Goal: Information Seeking & Learning: Learn about a topic

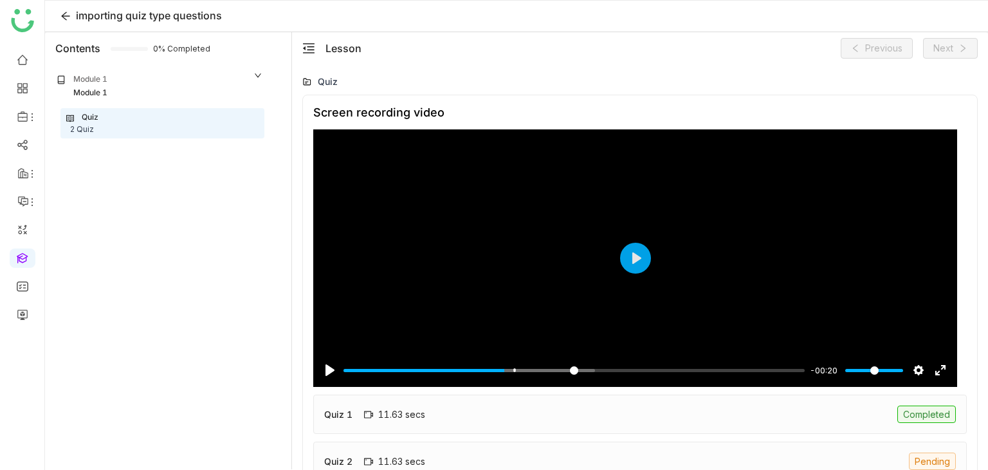
scroll to position [28, 0]
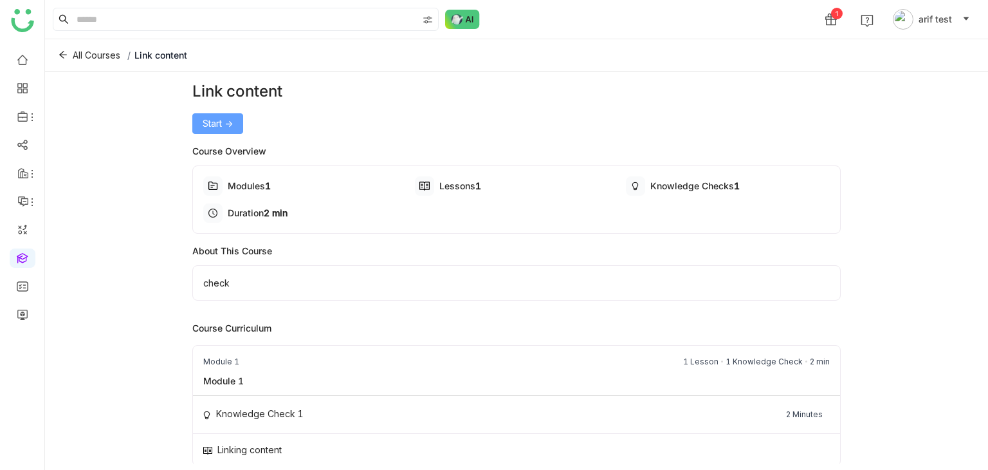
click at [238, 124] on button "Start ->" at bounding box center [217, 123] width 51 height 21
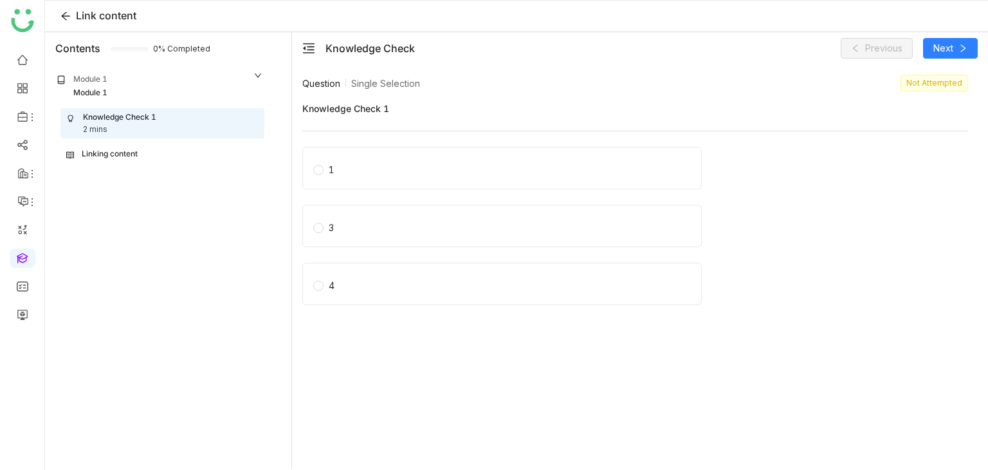
click at [161, 161] on div "Linking content" at bounding box center [162, 153] width 203 height 17
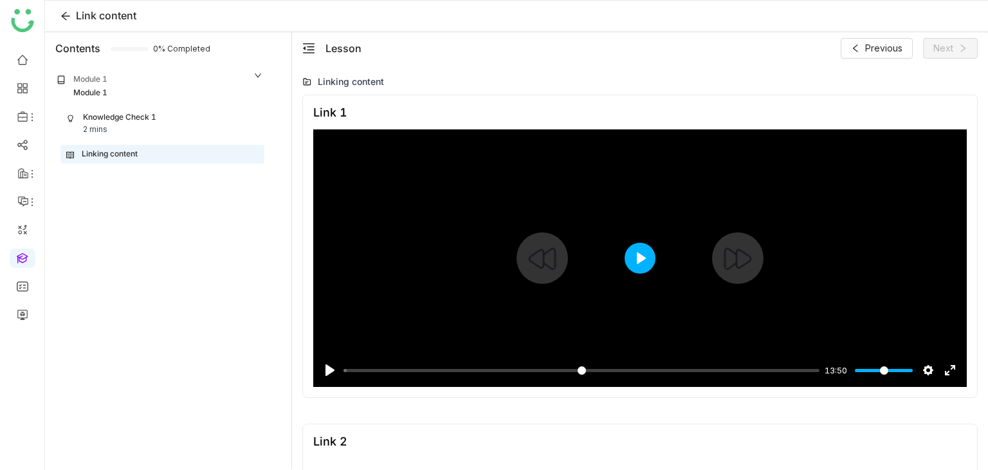
click at [644, 258] on button "Play" at bounding box center [640, 257] width 31 height 31
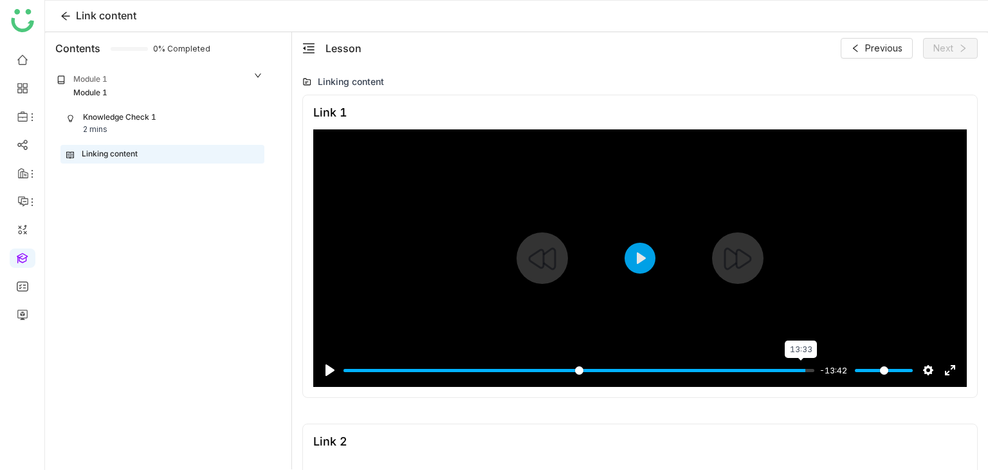
click at [790, 371] on input "Seek" at bounding box center [578, 370] width 471 height 12
click at [798, 370] on input "Seek" at bounding box center [578, 370] width 471 height 12
type input "***"
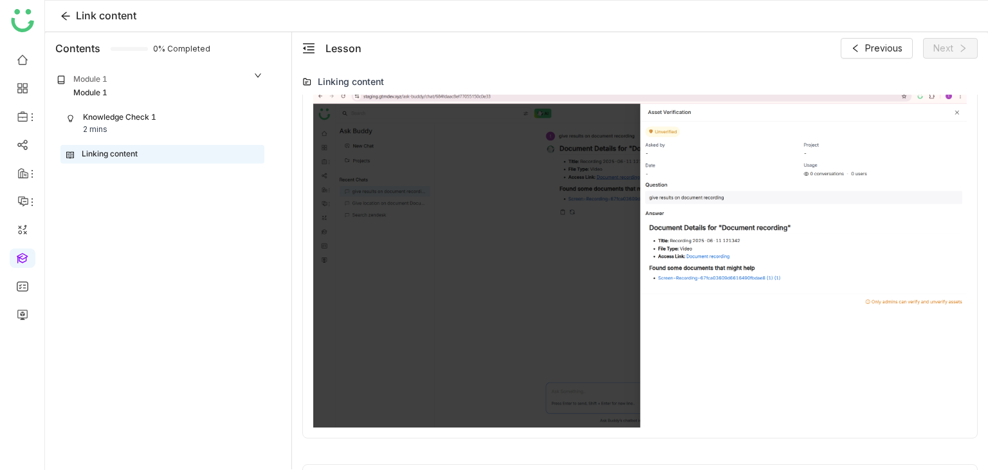
scroll to position [715, 0]
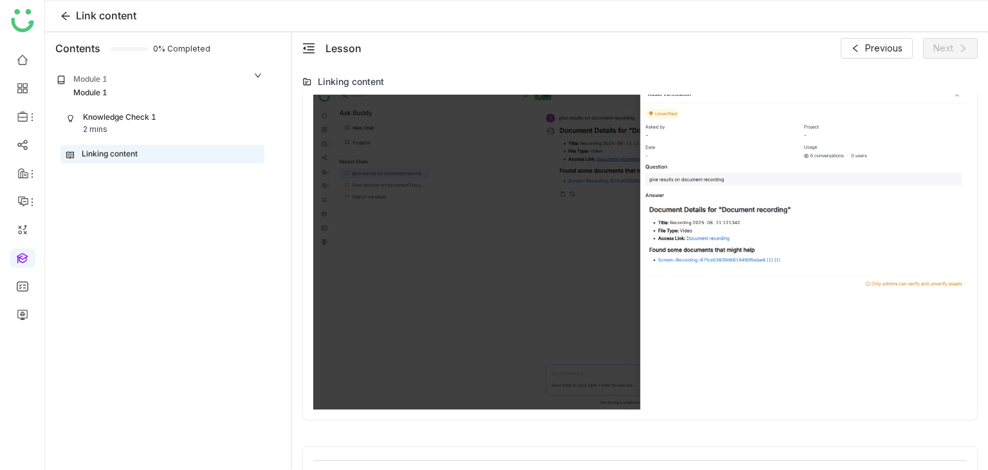
click at [160, 120] on div "Knowledge Check 1 2 mins" at bounding box center [162, 123] width 192 height 24
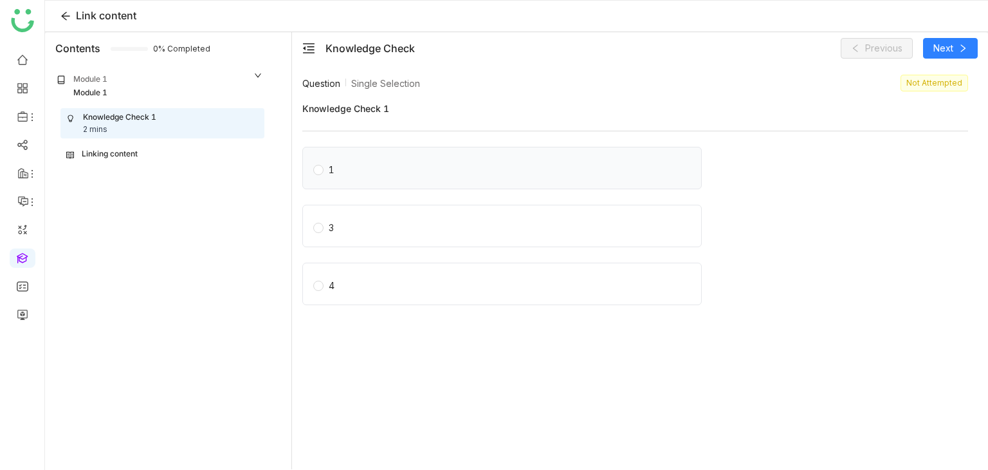
click at [401, 160] on label "1" at bounding box center [504, 168] width 383 height 18
click at [947, 52] on span "Next" at bounding box center [943, 48] width 20 height 14
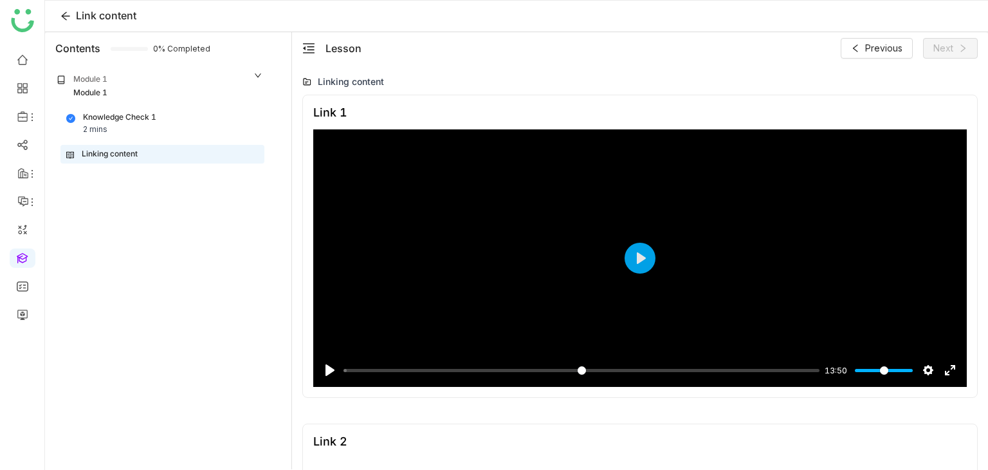
click at [151, 152] on div "Linking content" at bounding box center [162, 154] width 192 height 12
click at [641, 266] on button "Play" at bounding box center [640, 257] width 31 height 31
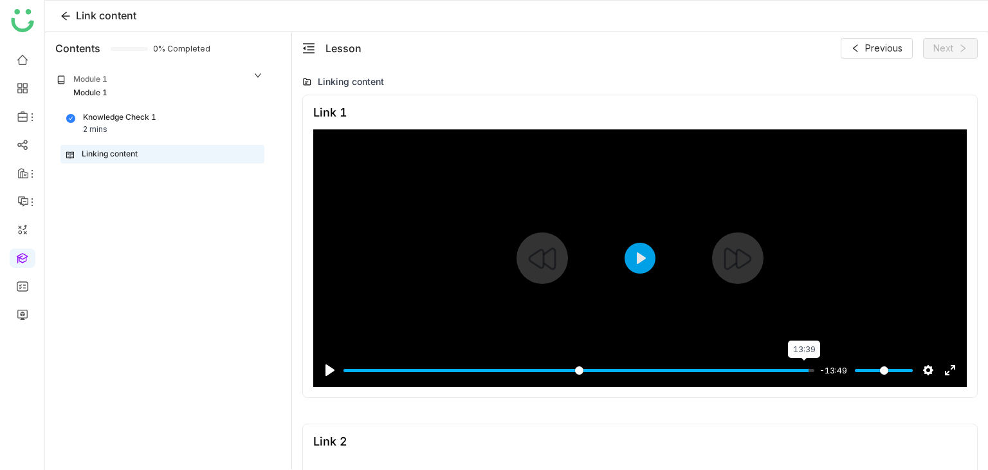
click at [793, 367] on input "Seek" at bounding box center [578, 370] width 471 height 12
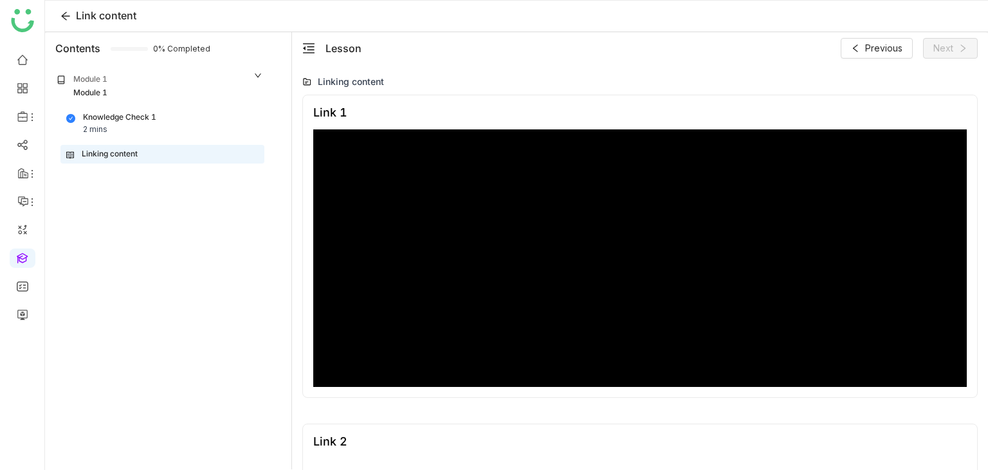
type input "***"
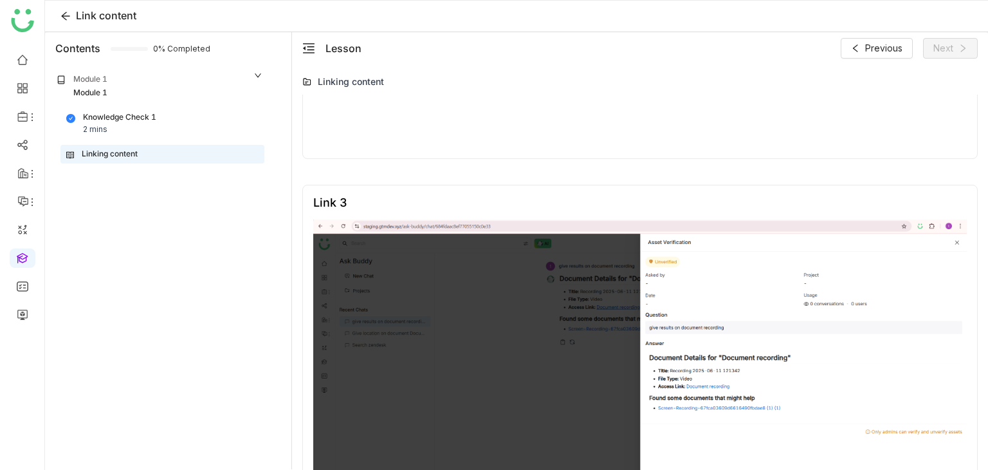
scroll to position [715, 0]
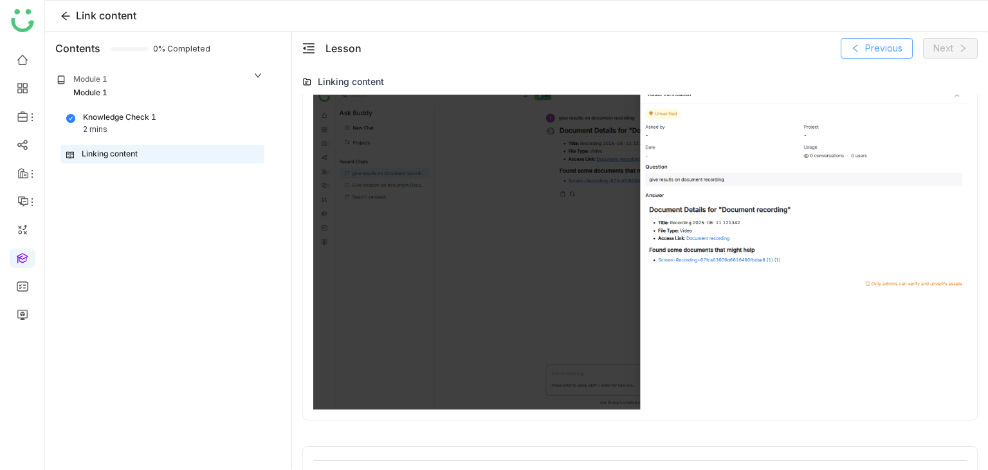
click at [874, 52] on span "Previous" at bounding box center [883, 48] width 37 height 14
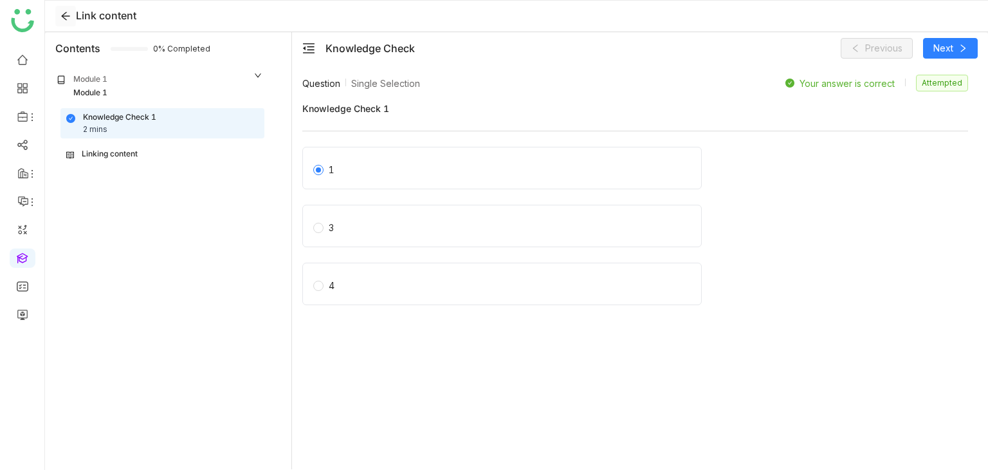
click at [66, 16] on icon at bounding box center [65, 16] width 10 height 10
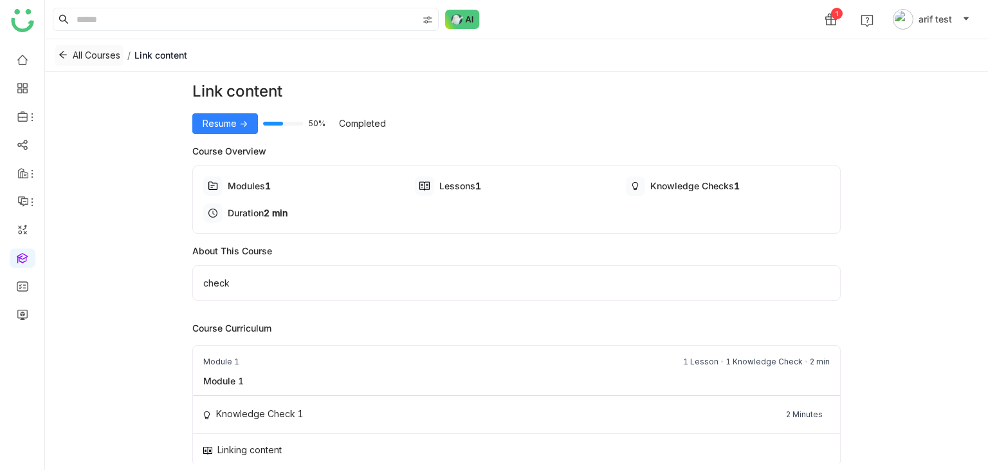
click at [59, 48] on button "All Courses" at bounding box center [89, 55] width 68 height 21
